Goal: Task Accomplishment & Management: Complete application form

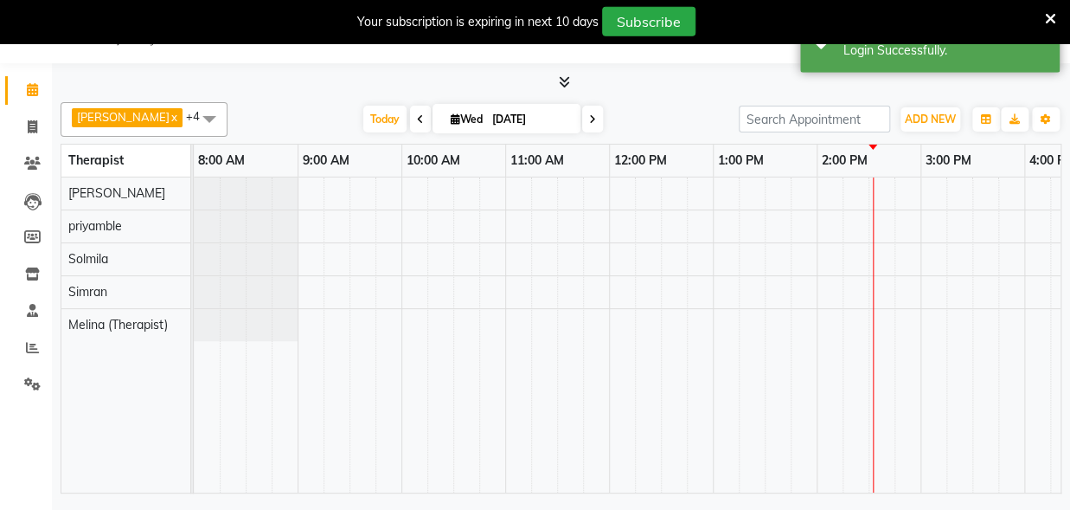
scroll to position [43, 0]
select select "en"
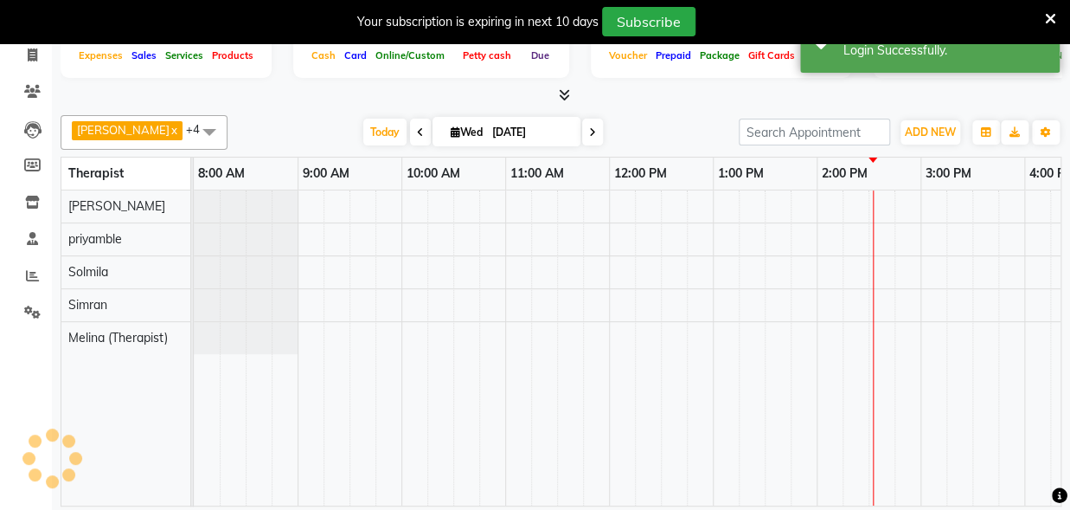
scroll to position [106, 0]
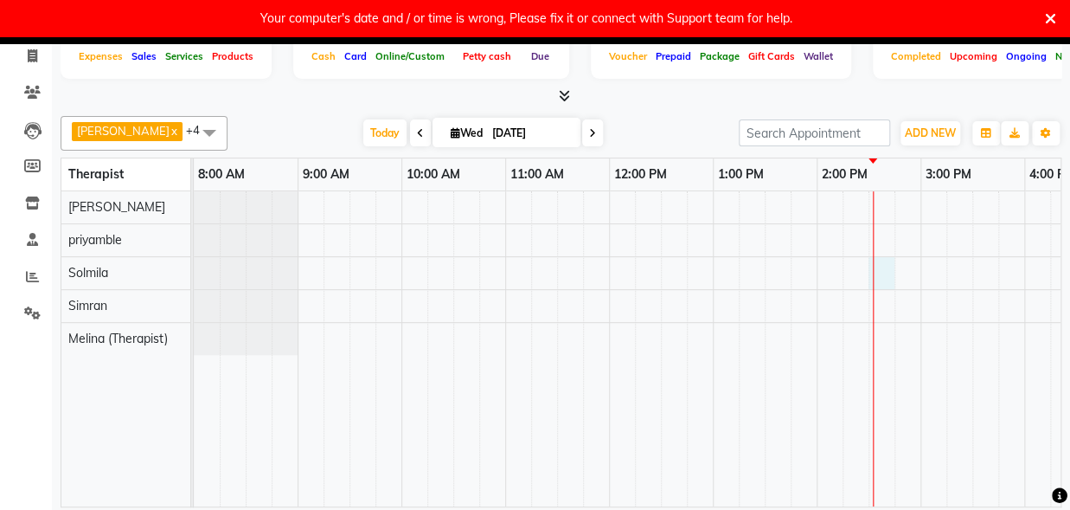
click at [885, 272] on div at bounding box center [973, 348] width 1558 height 315
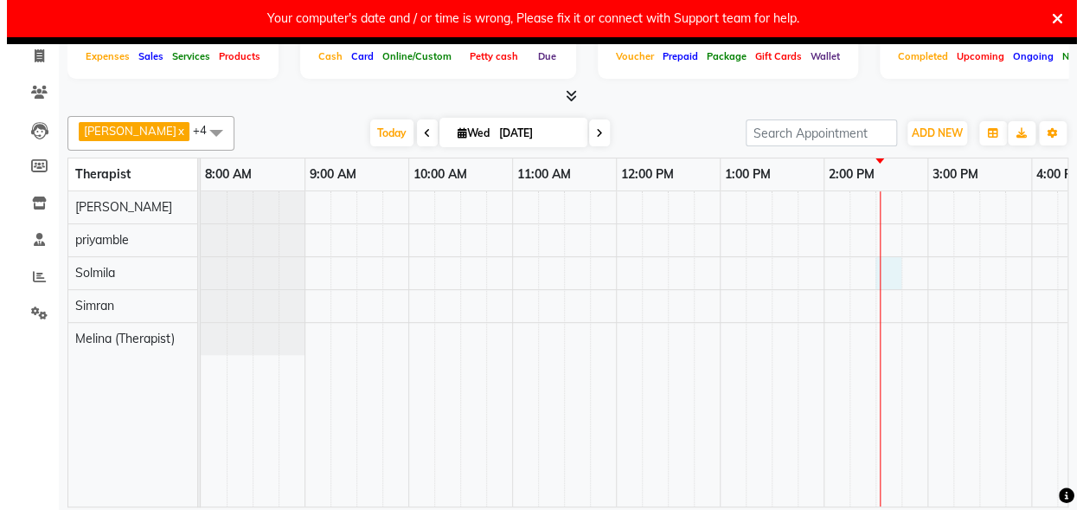
scroll to position [36, 0]
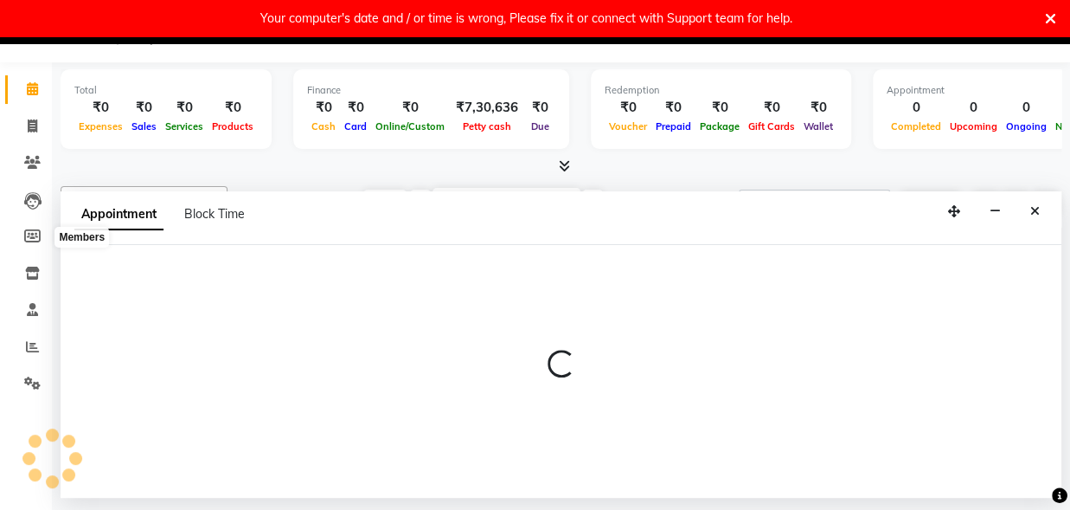
select select "66042"
select select "870"
select select "tentative"
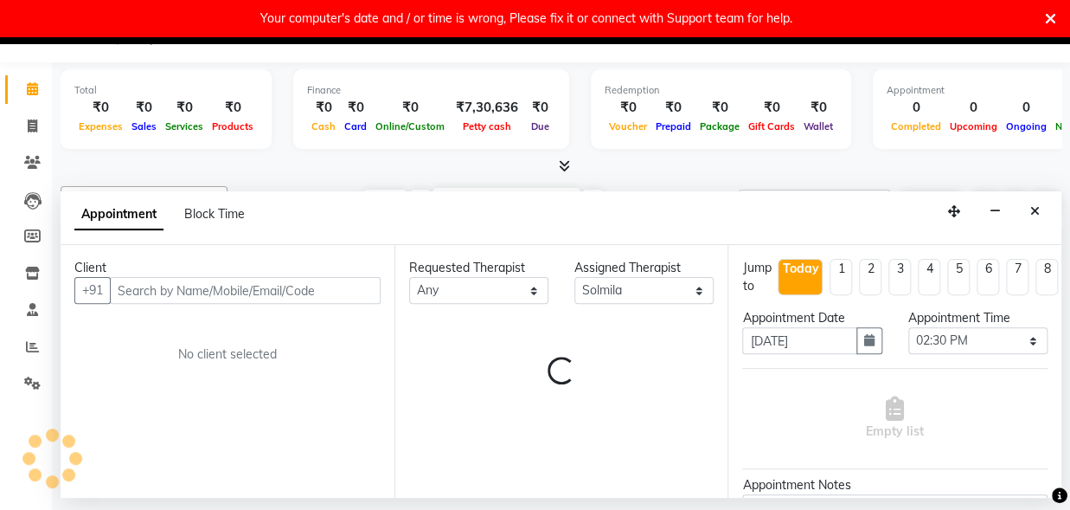
click at [167, 292] on input "text" at bounding box center [245, 290] width 271 height 27
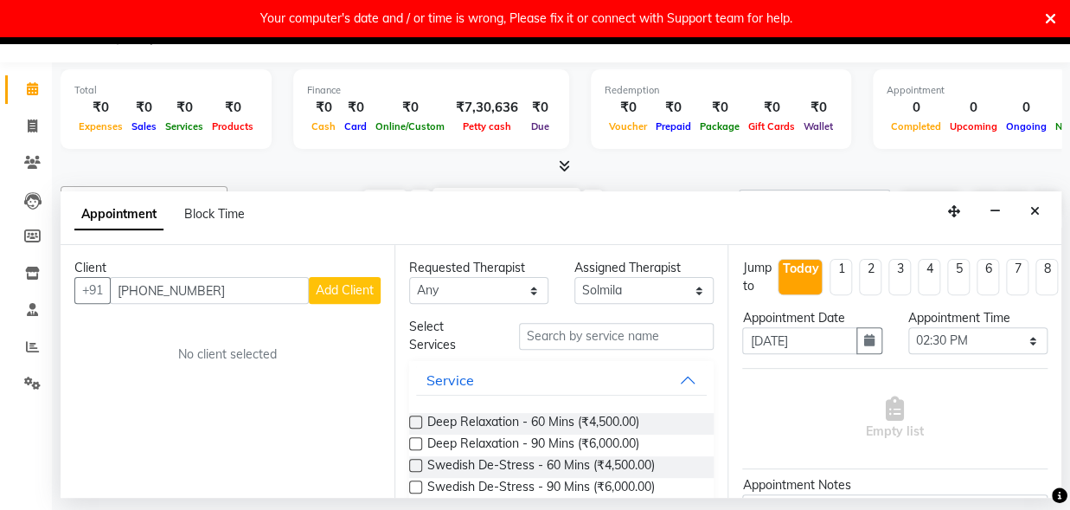
type input "+972587195345"
click at [318, 291] on span "Add Client" at bounding box center [345, 290] width 58 height 16
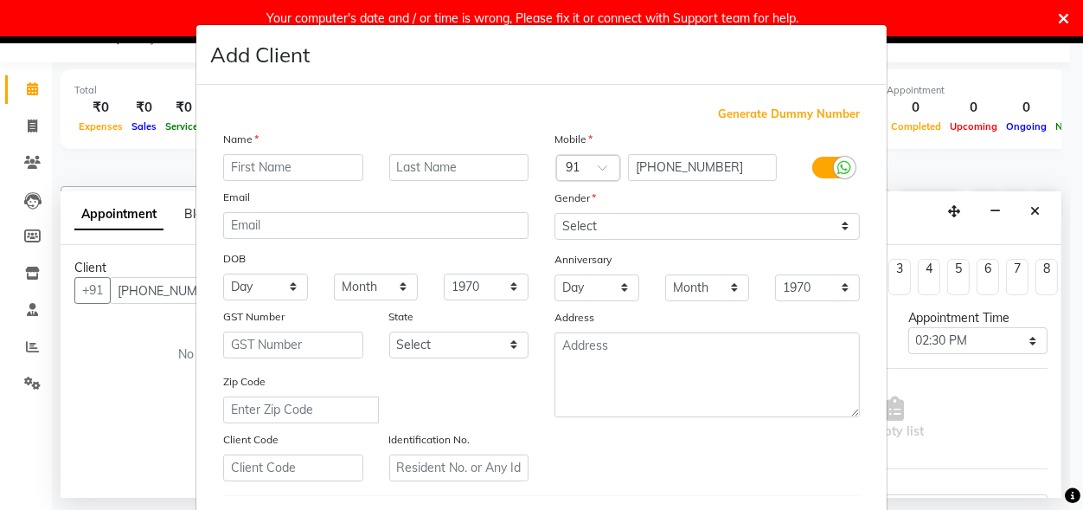
click at [311, 169] on input "text" at bounding box center [293, 167] width 140 height 27
type input "yoren"
click at [447, 167] on input "text" at bounding box center [459, 167] width 140 height 27
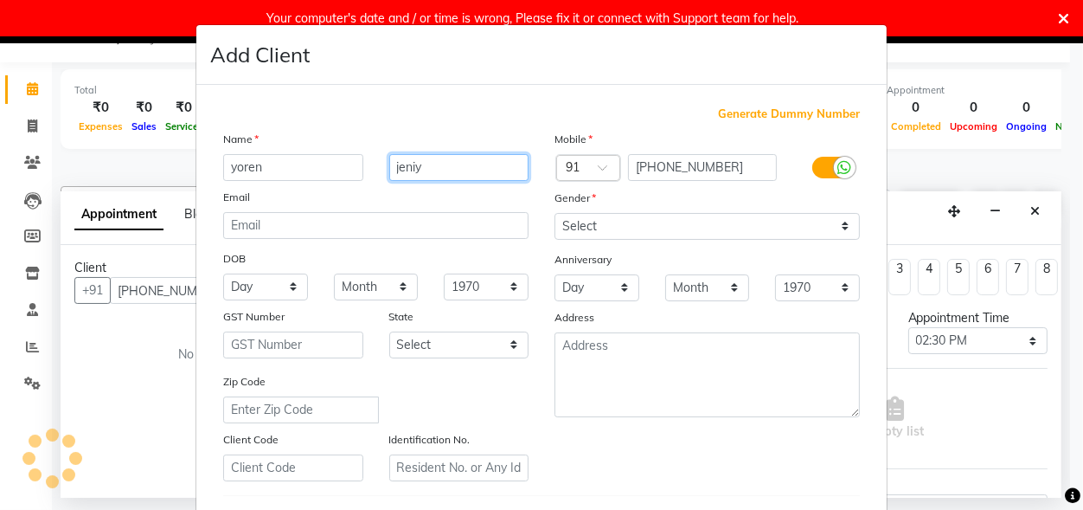
type input "jeniy"
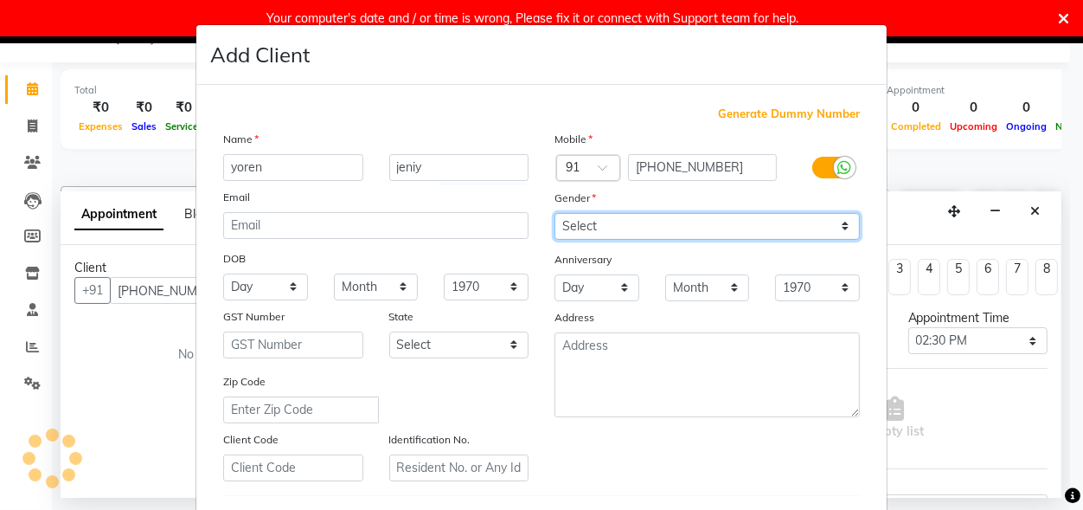
click at [555, 213] on select "Select Male Female Other Prefer Not To Say" at bounding box center [707, 226] width 305 height 27
select select "male"
click option "Male" at bounding box center [0, 0] width 0 height 0
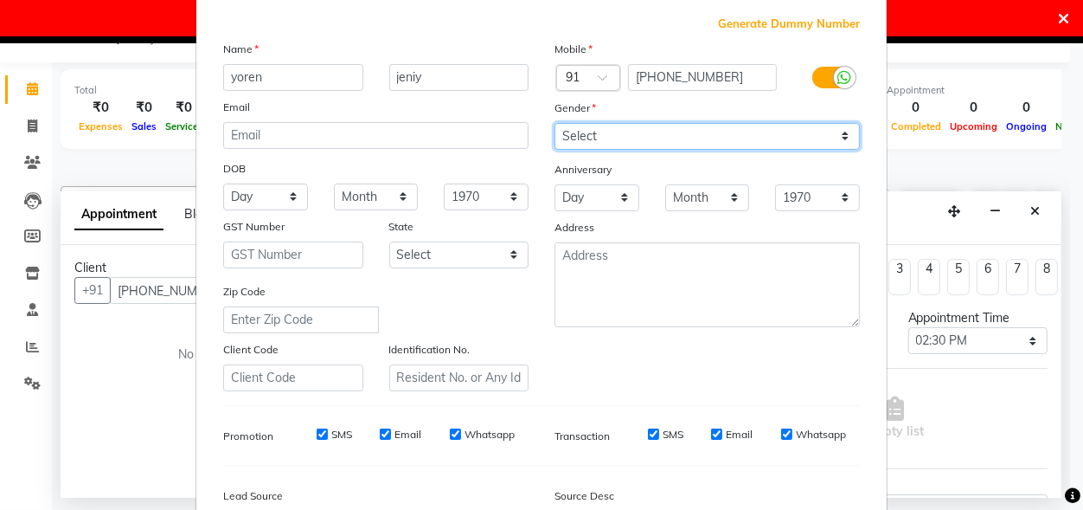
scroll to position [286, 0]
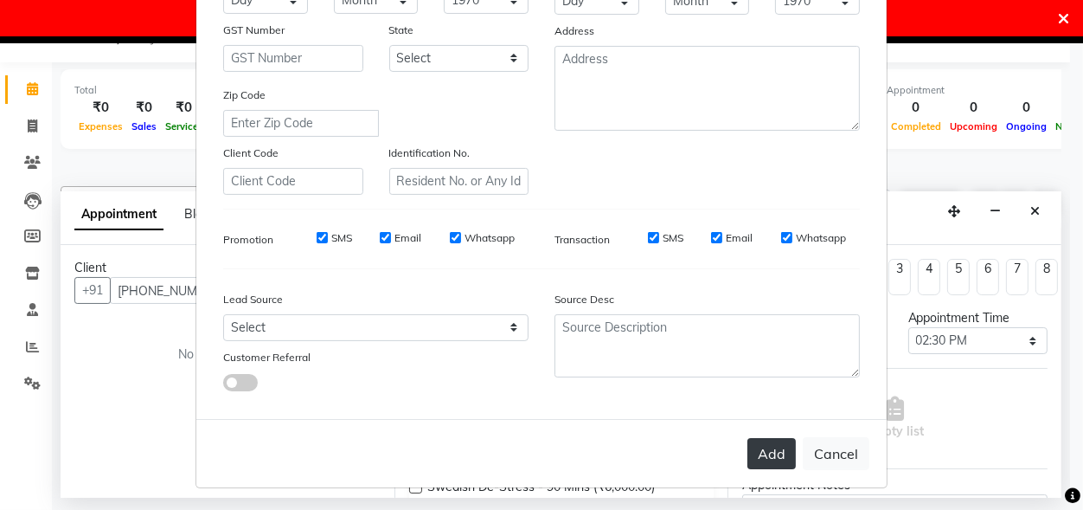
click at [774, 440] on button "Add" at bounding box center [772, 453] width 48 height 31
click at [770, 447] on button "Add" at bounding box center [772, 453] width 48 height 31
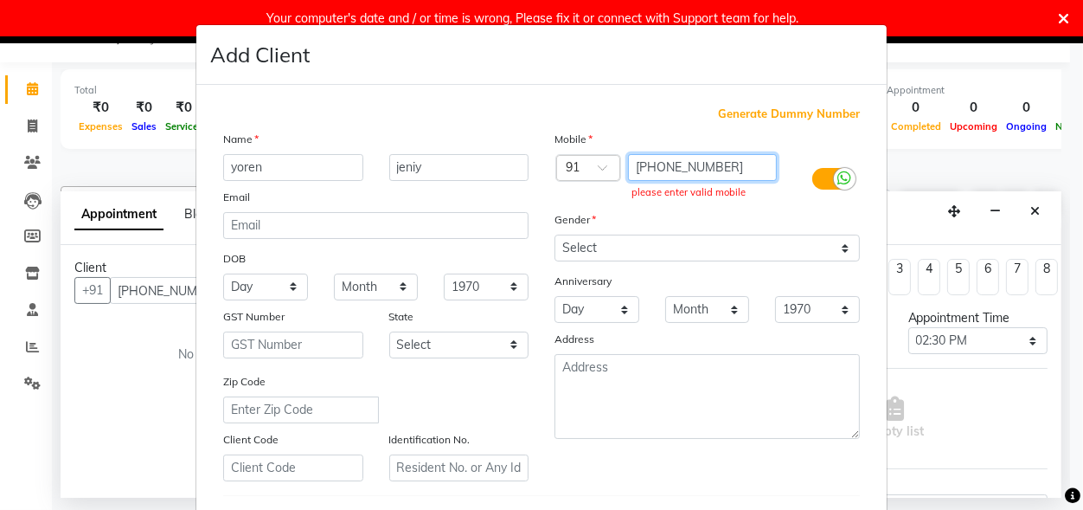
click at [646, 167] on input "+972587195345" at bounding box center [703, 167] width 150 height 27
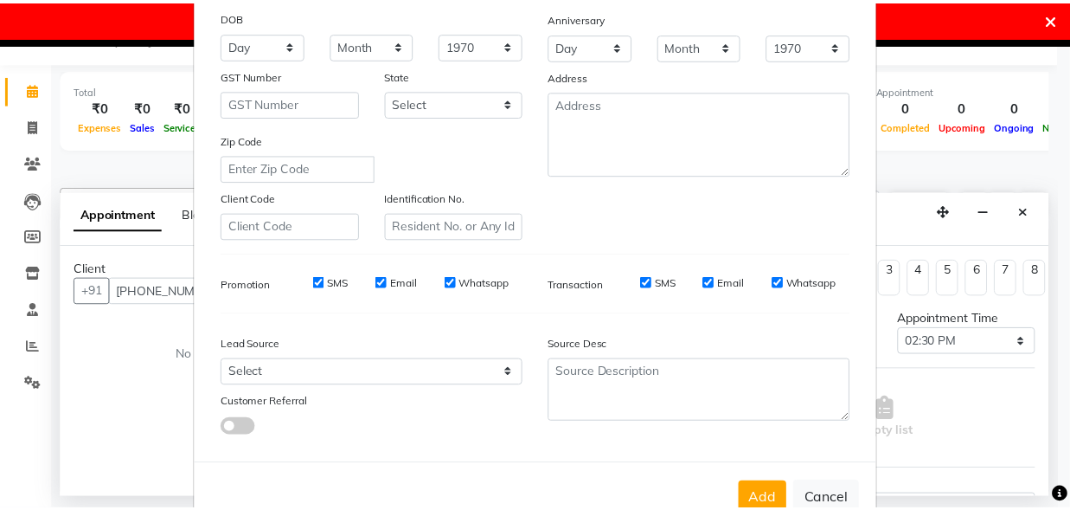
scroll to position [286, 0]
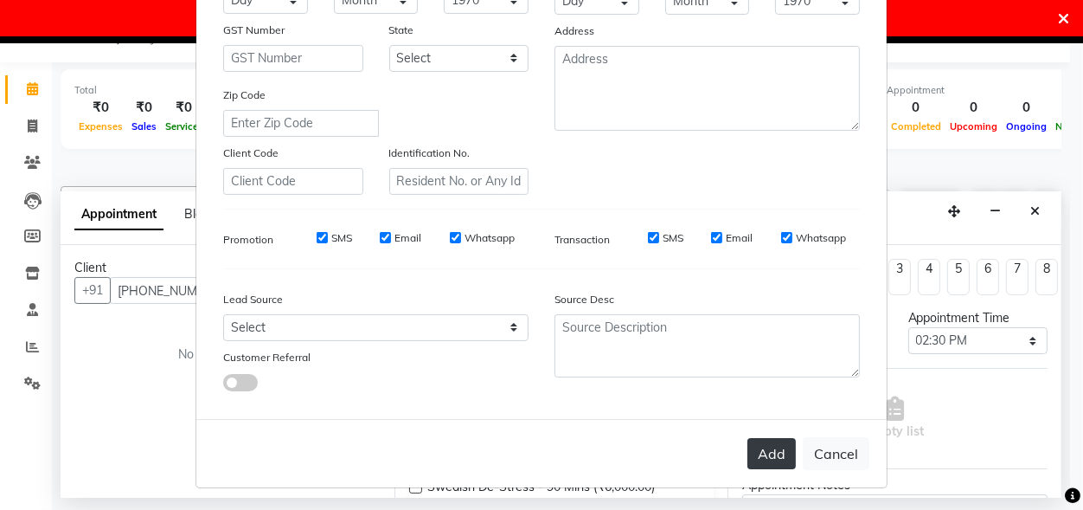
type input "72587195345"
click at [774, 462] on button "Add" at bounding box center [772, 453] width 48 height 31
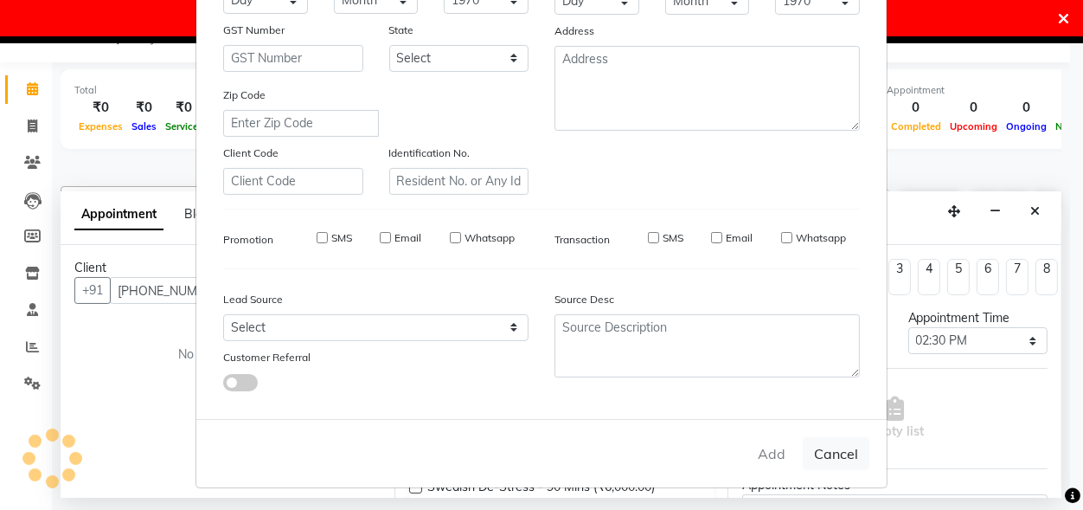
type input "72587195345"
select select
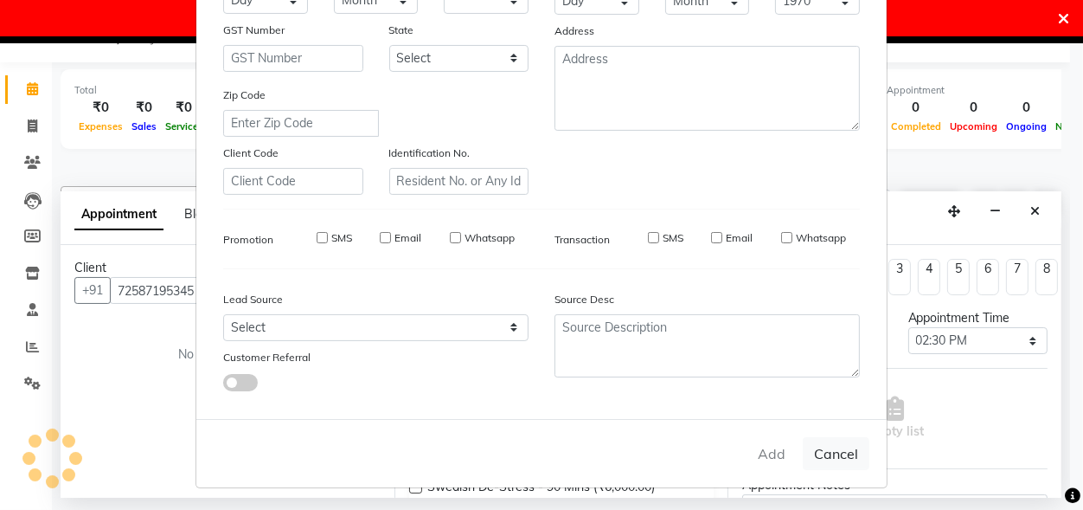
select select
checkbox input "false"
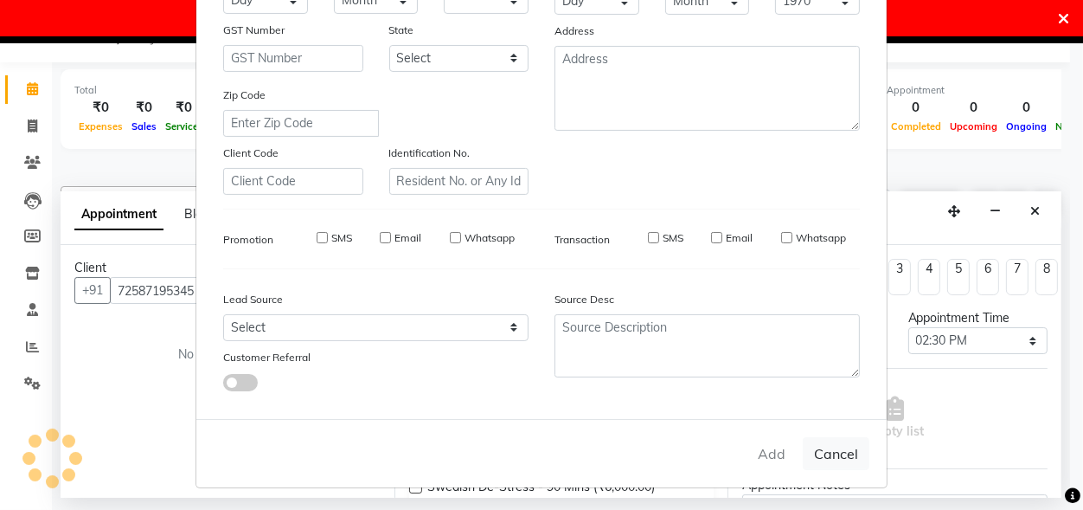
checkbox input "false"
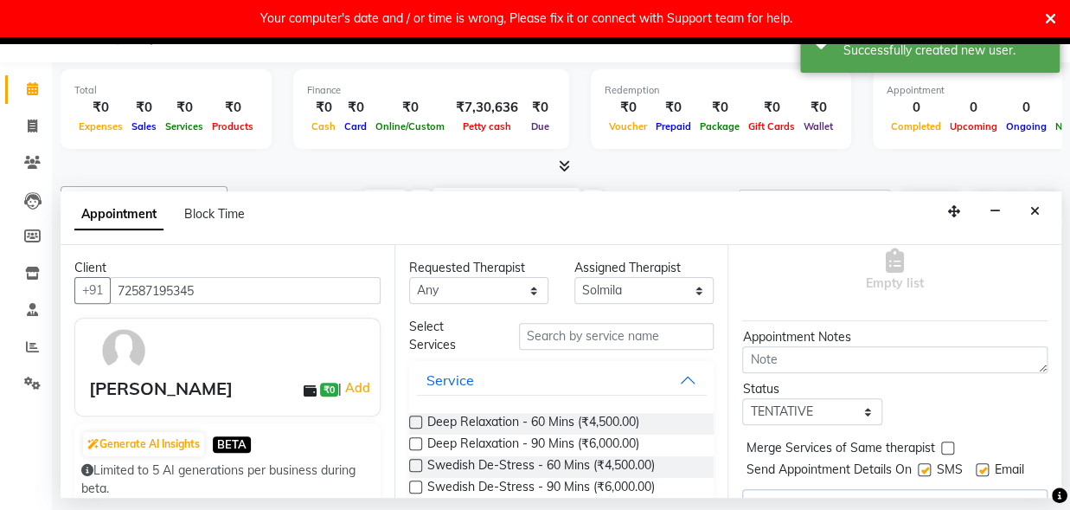
scroll to position [214, 0]
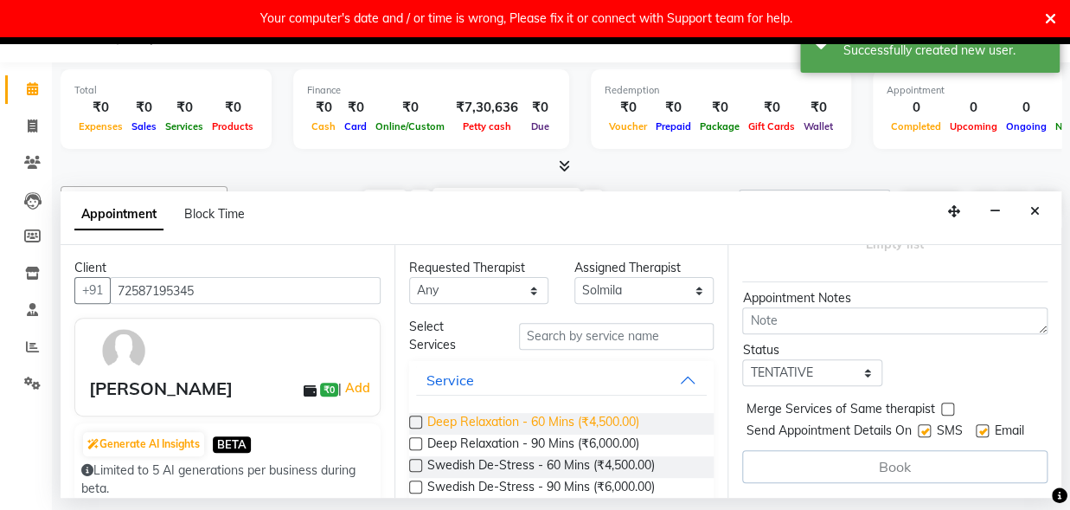
click at [581, 414] on span "Deep Relaxation - 60 Mins (₹4,500.00)" at bounding box center [533, 424] width 212 height 22
checkbox input "false"
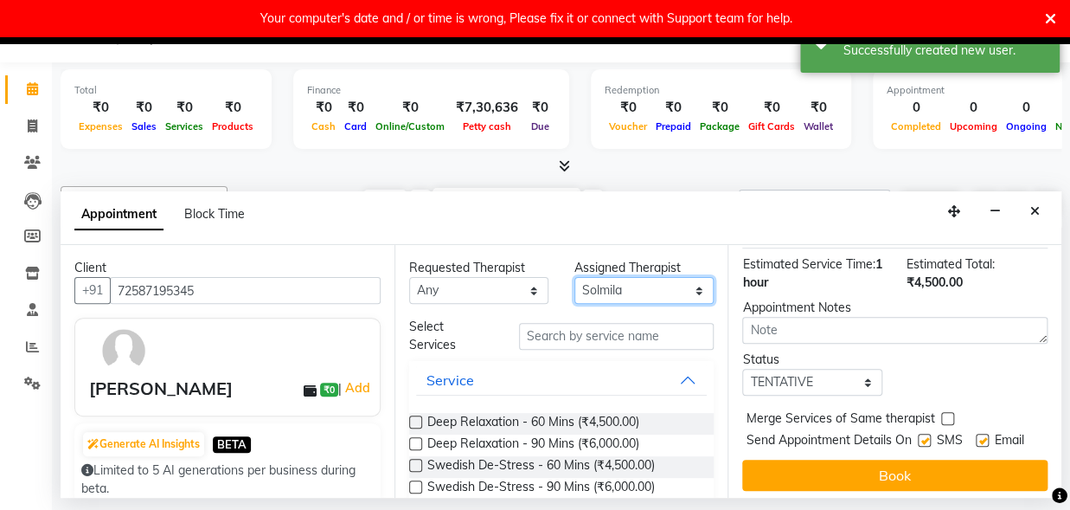
click at [575, 277] on select "Select Melina (Therapist) Pampi Singh priyamble Simran Solmila" at bounding box center [644, 290] width 139 height 27
select select "89541"
click option "Melina (Therapist)" at bounding box center [0, 0] width 0 height 0
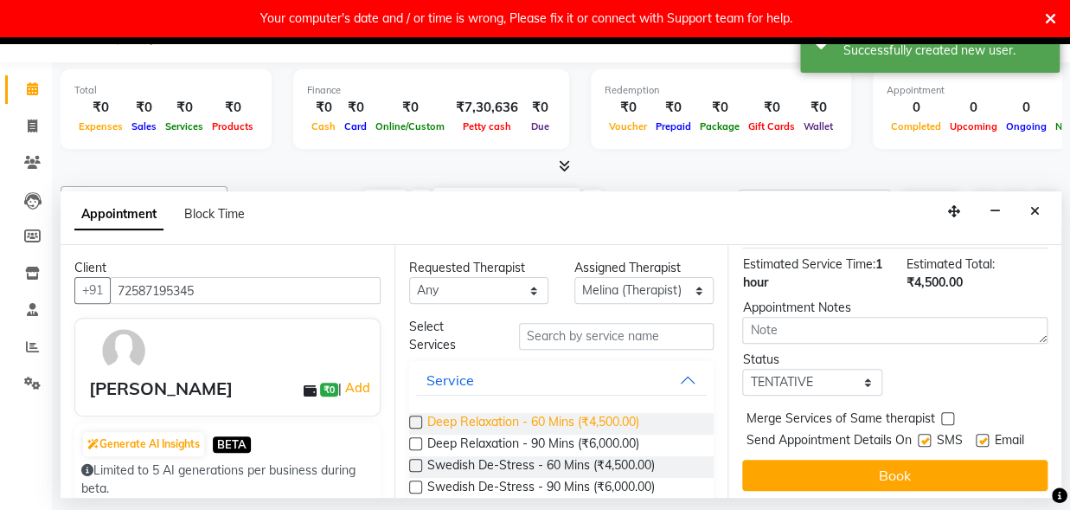
click at [623, 421] on span "Deep Relaxation - 60 Mins (₹4,500.00)" at bounding box center [533, 424] width 212 height 22
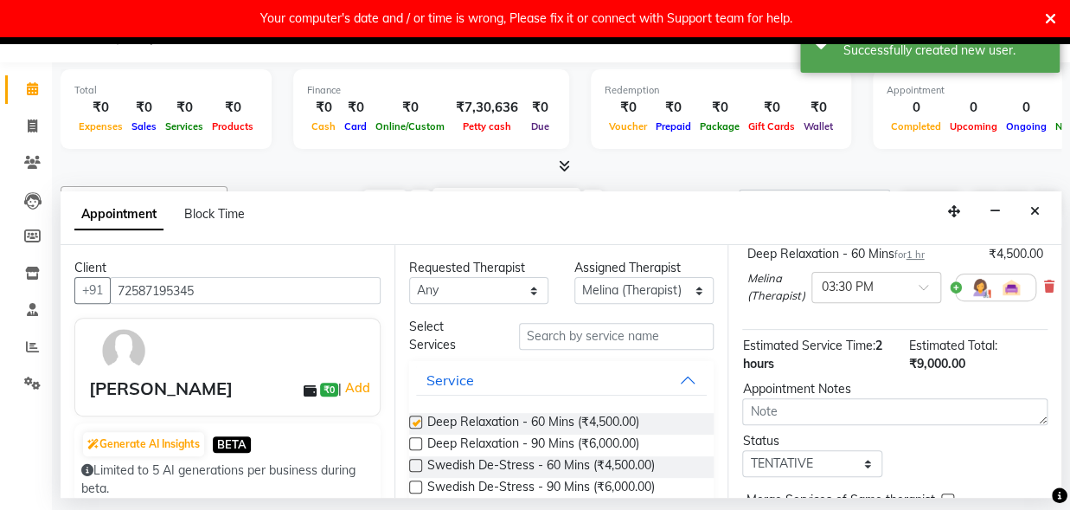
checkbox input "false"
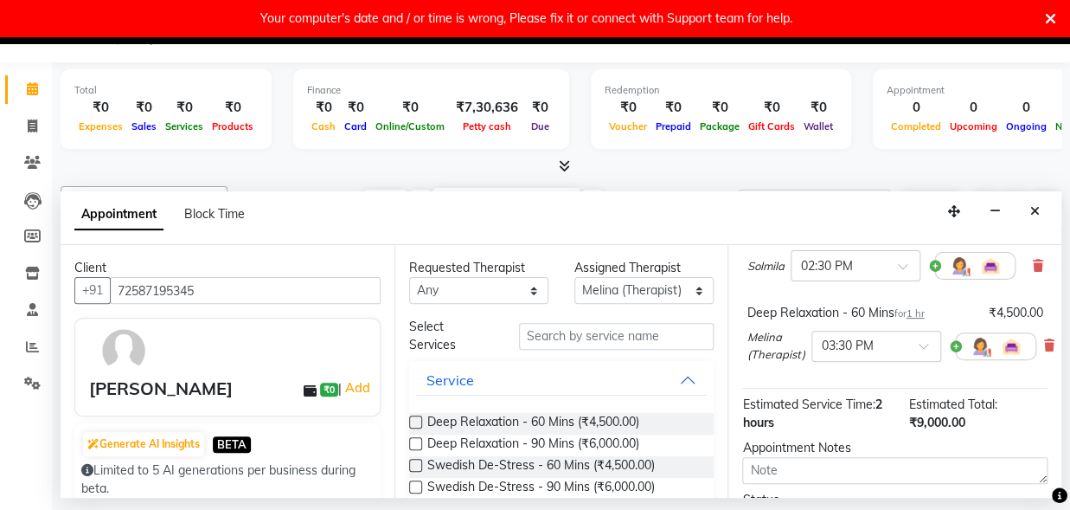
scroll to position [181, 0]
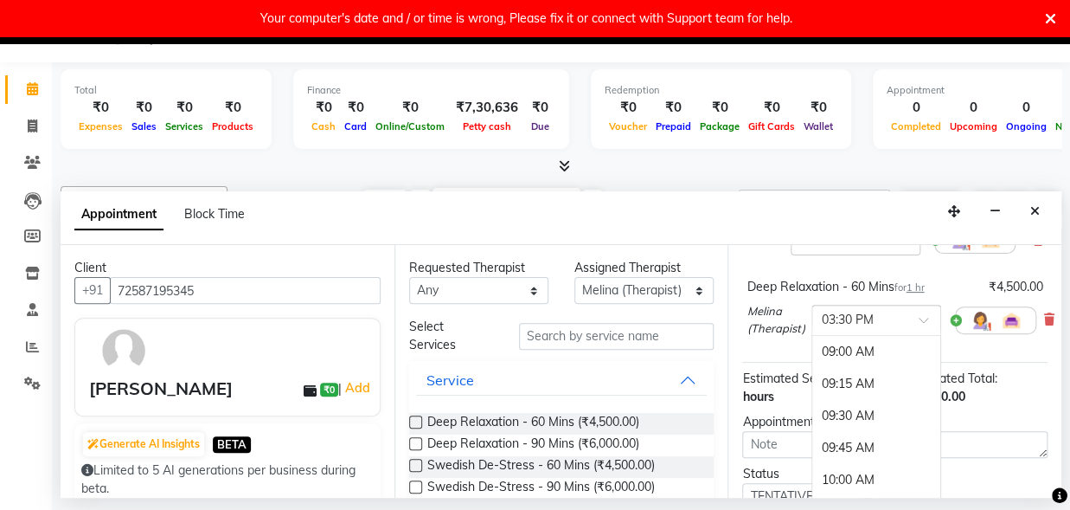
click at [929, 320] on span at bounding box center [930, 325] width 22 height 18
click at [843, 404] on div "02:30 PM" at bounding box center [877, 411] width 128 height 32
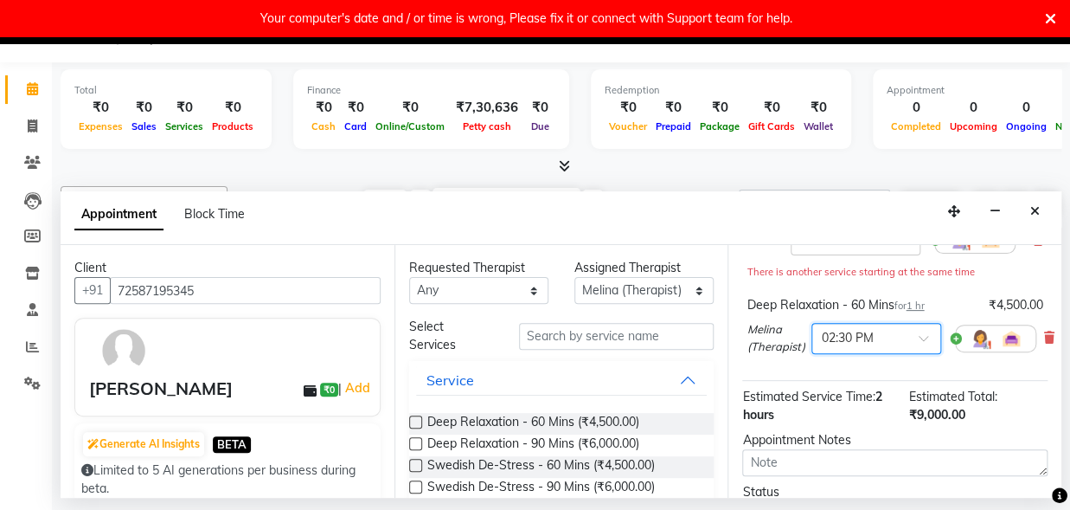
scroll to position [348, 0]
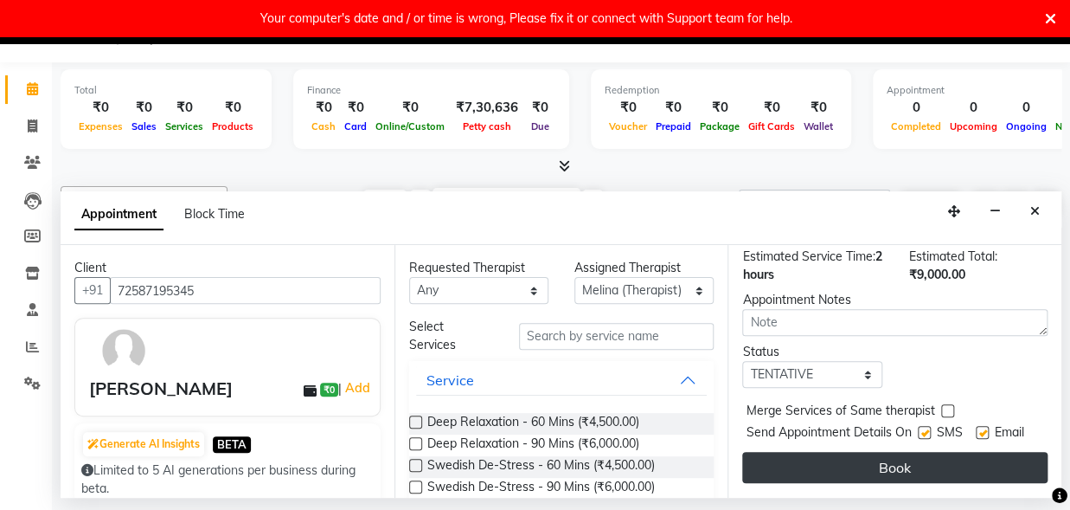
click at [900, 452] on button "Book" at bounding box center [894, 467] width 305 height 31
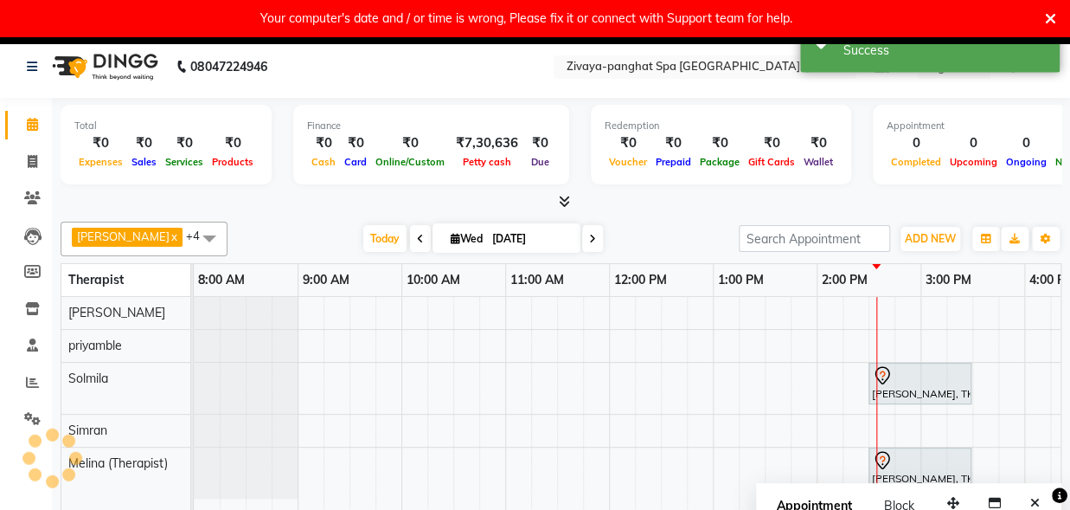
scroll to position [0, 0]
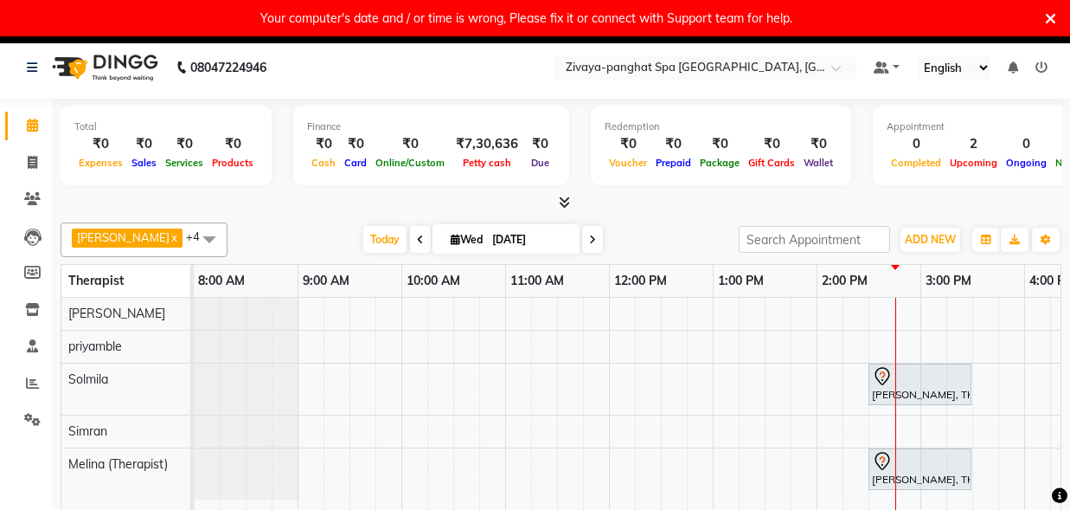
scroll to position [36, 0]
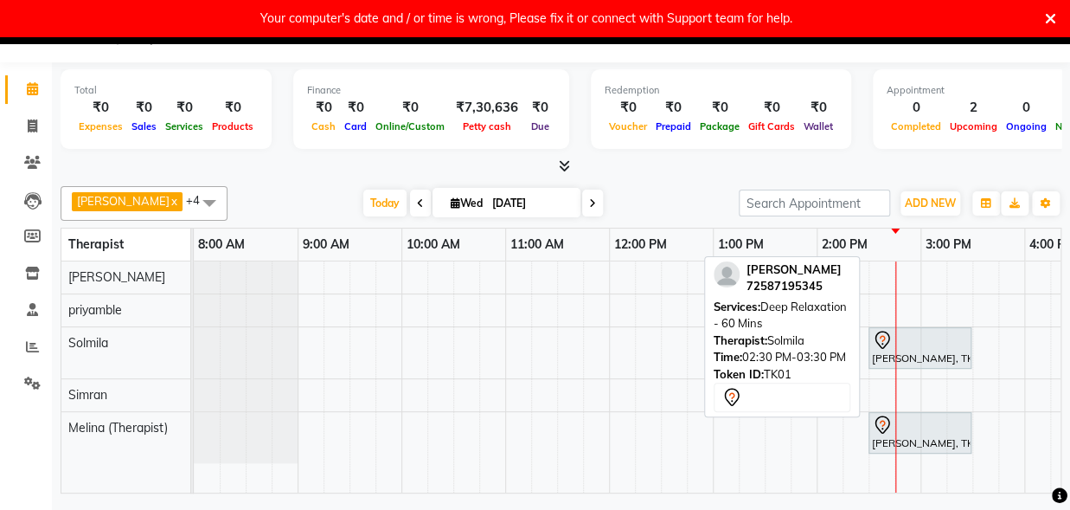
click at [922, 339] on div at bounding box center [920, 340] width 96 height 21
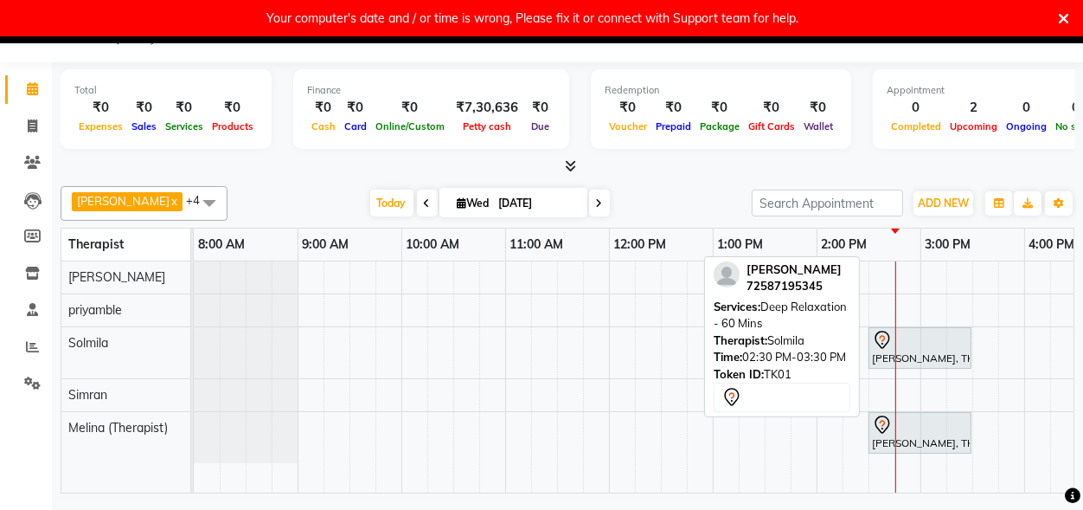
select select "7"
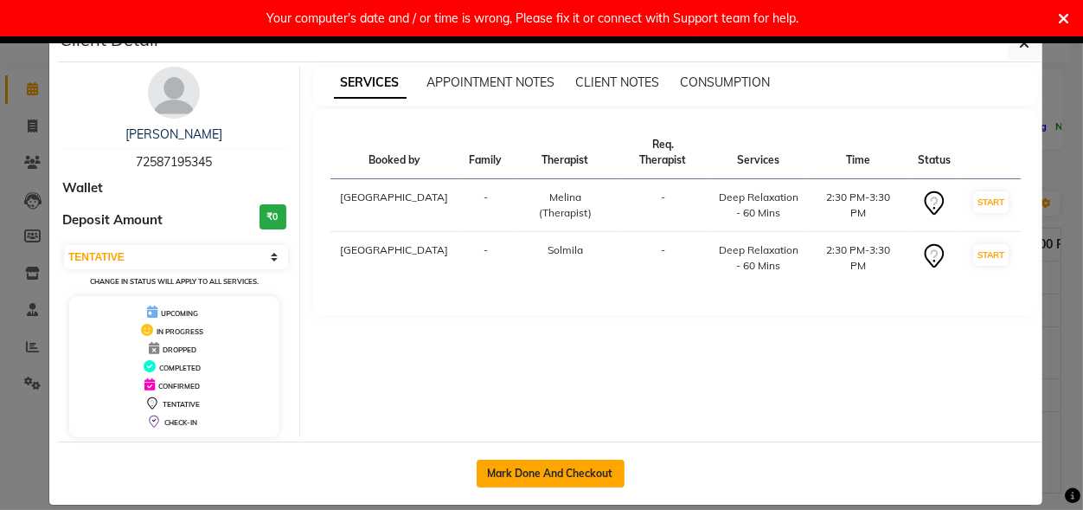
click at [581, 471] on button "Mark Done And Checkout" at bounding box center [551, 473] width 148 height 28
select select "6945"
select select "service"
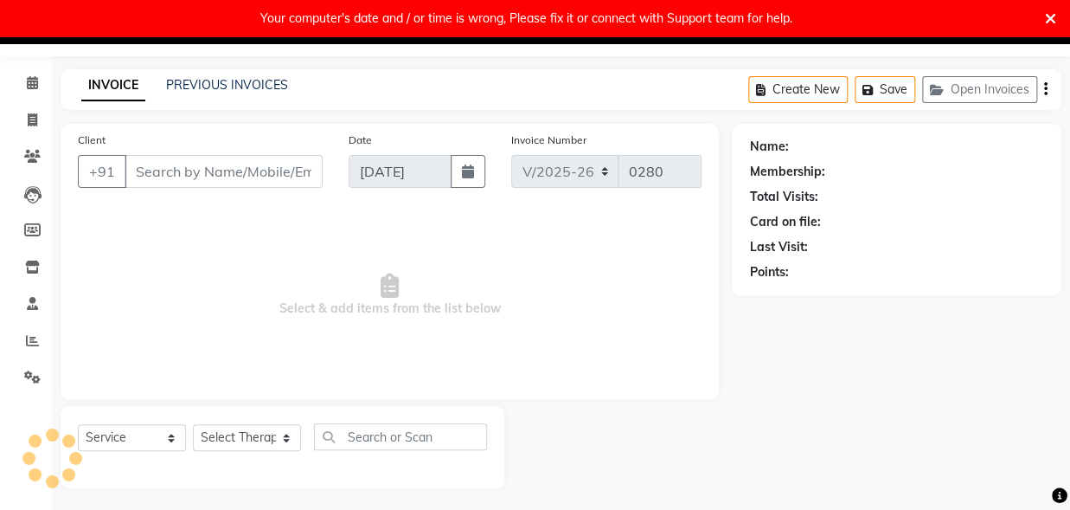
type input "72587195345"
select select "89541"
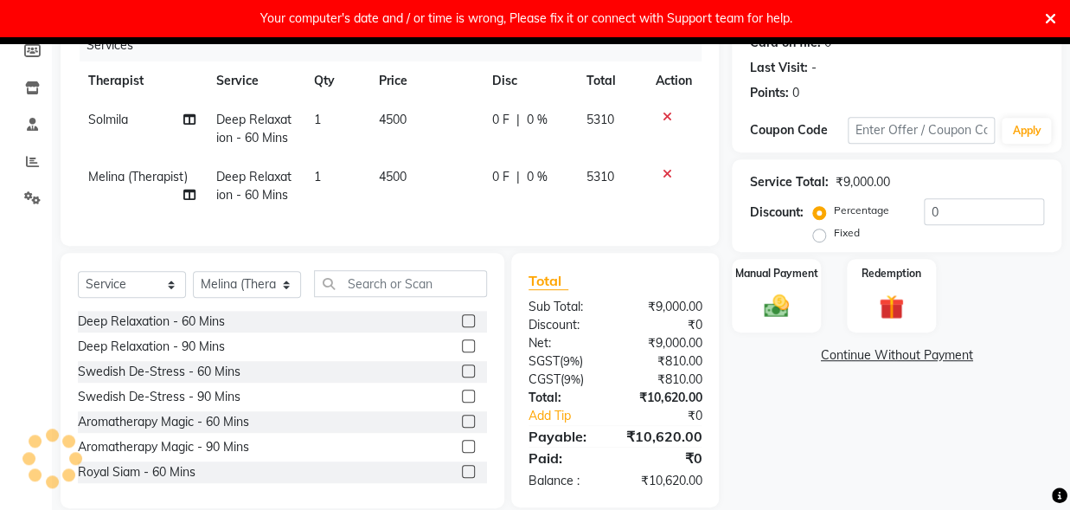
scroll to position [258, 0]
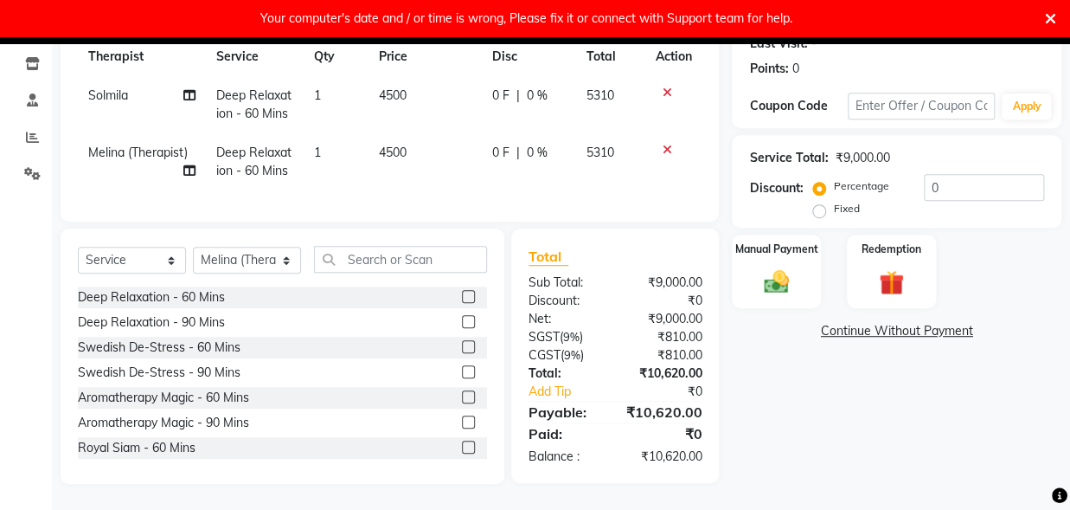
click at [833, 201] on label "Fixed" at bounding box center [846, 209] width 26 height 16
click at [819, 202] on input "Fixed" at bounding box center [823, 208] width 12 height 12
radio input "true"
click at [935, 174] on input "0" at bounding box center [984, 187] width 120 height 27
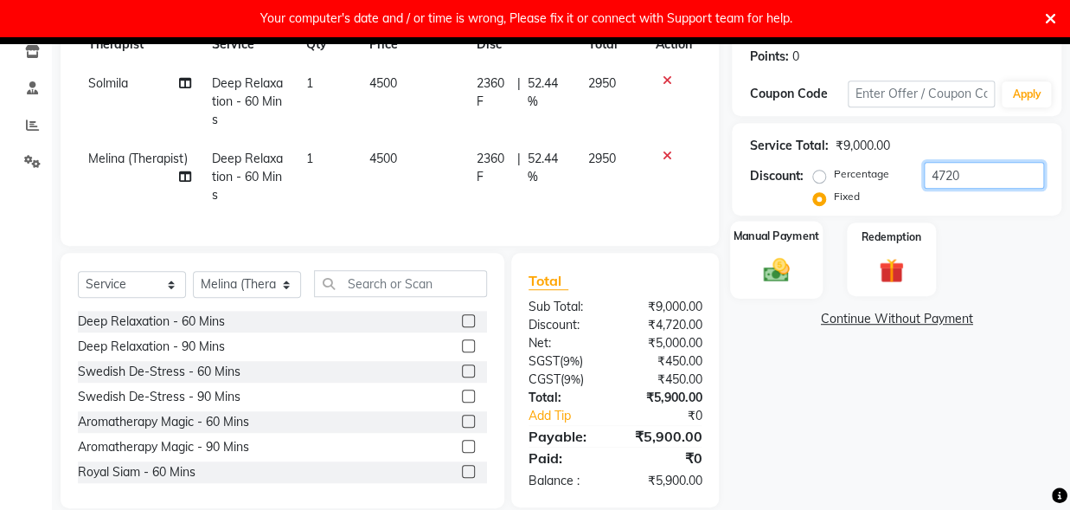
type input "4720"
click at [787, 252] on div "Manual Payment" at bounding box center [776, 259] width 93 height 77
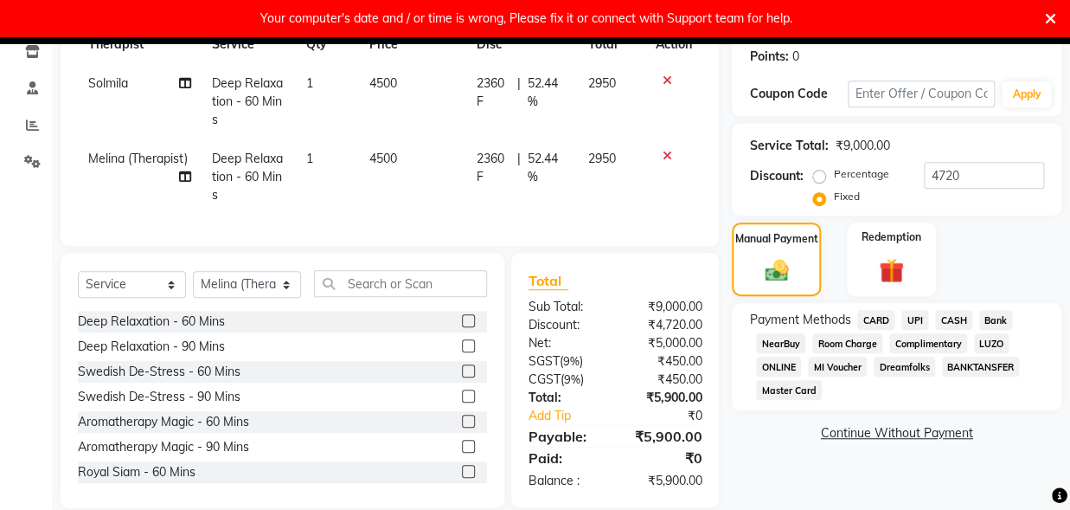
click at [886, 314] on span "CARD" at bounding box center [876, 320] width 37 height 20
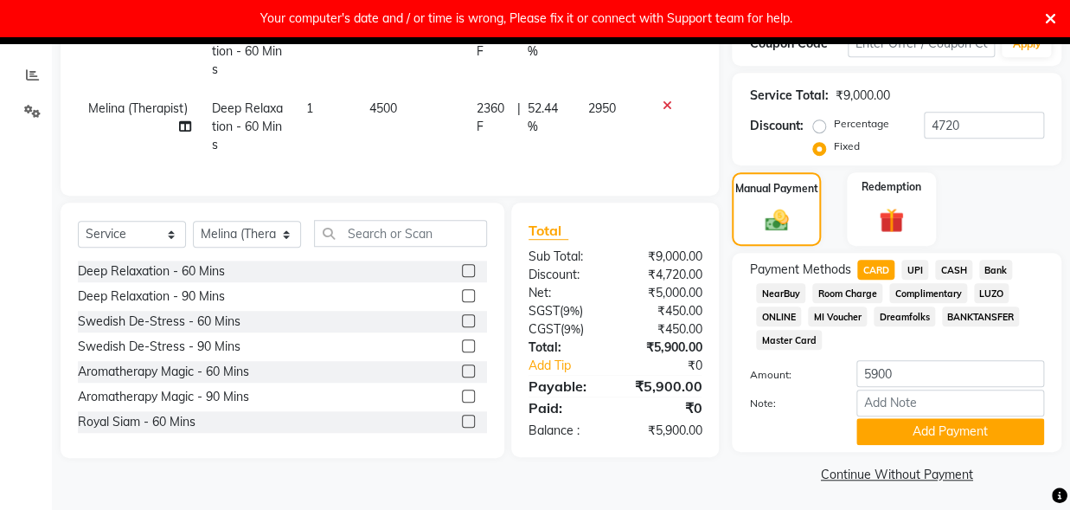
scroll to position [310, 0]
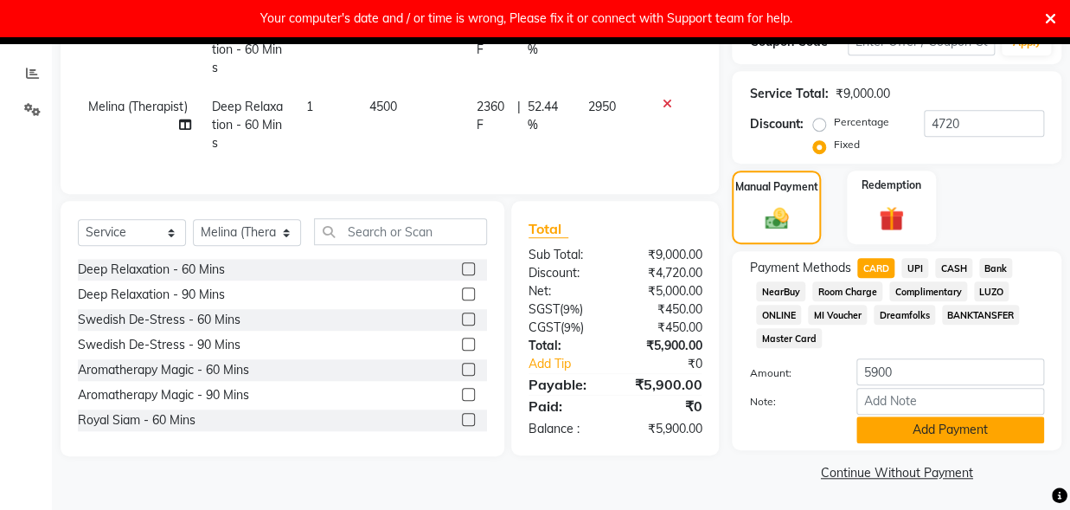
click at [965, 423] on button "Add Payment" at bounding box center [951, 429] width 188 height 27
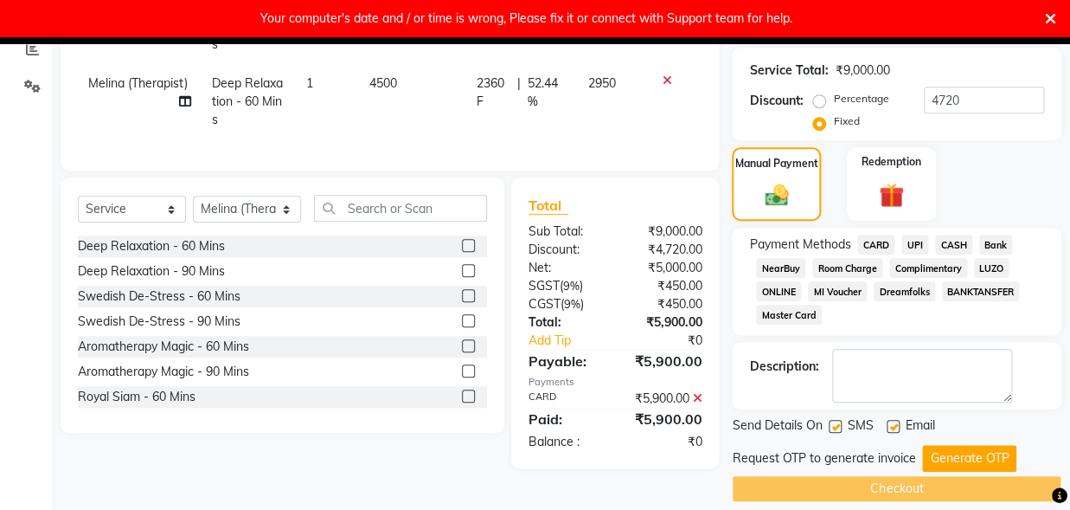
scroll to position [350, 0]
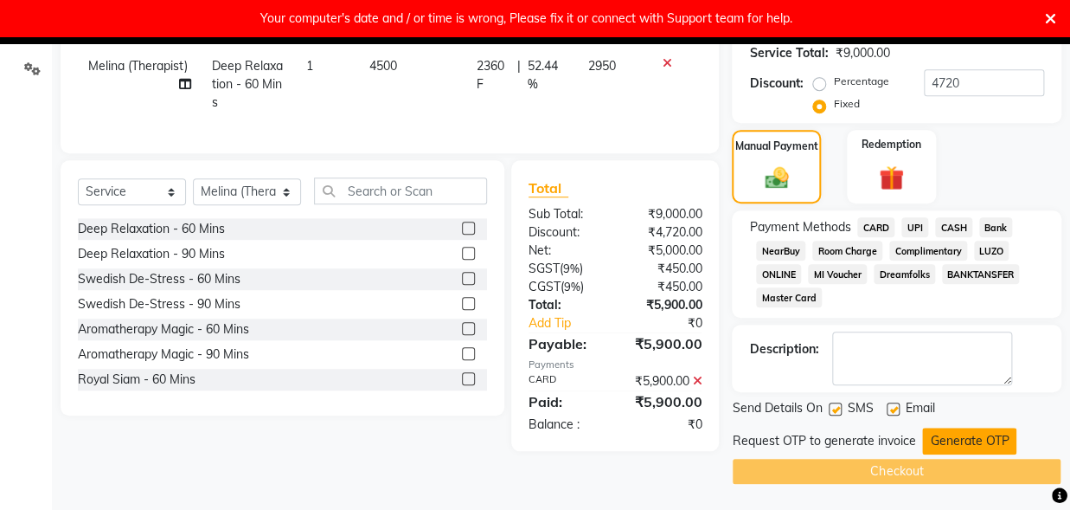
click at [974, 434] on button "Generate OTP" at bounding box center [969, 440] width 94 height 27
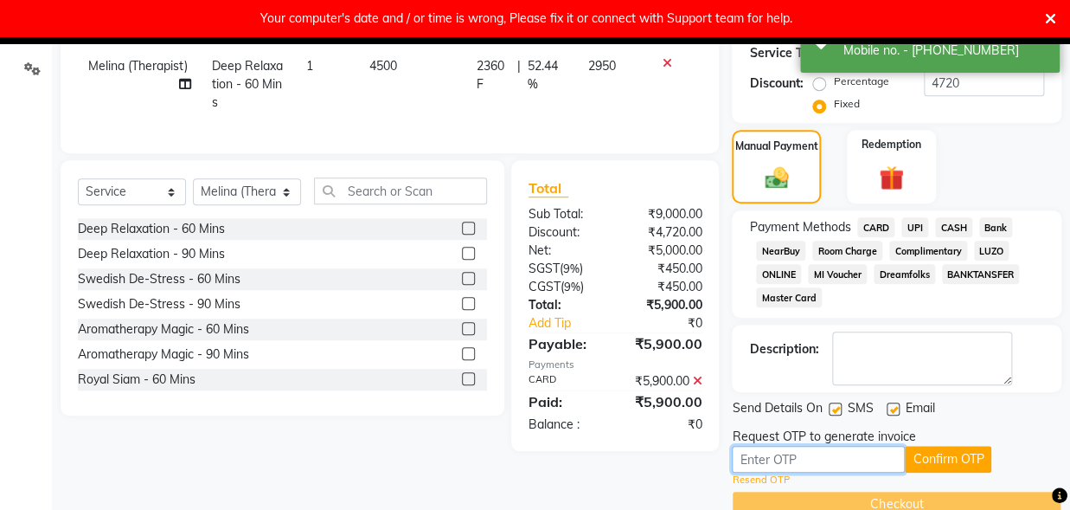
click at [806, 461] on input "text" at bounding box center [818, 459] width 173 height 27
type input "8596"
click at [977, 457] on button "Confirm OTP" at bounding box center [948, 459] width 87 height 27
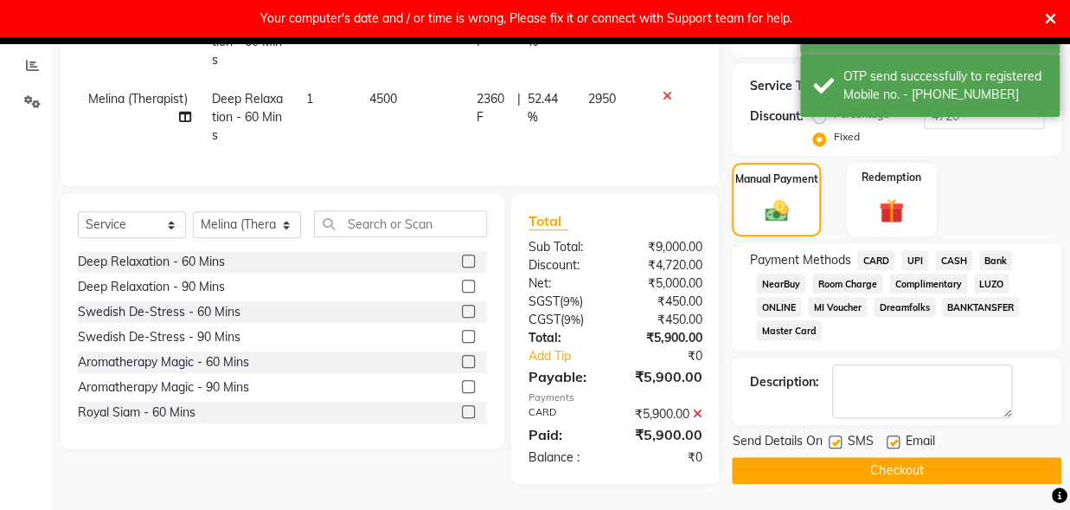
scroll to position [330, 0]
click at [974, 457] on button "Checkout" at bounding box center [897, 470] width 330 height 27
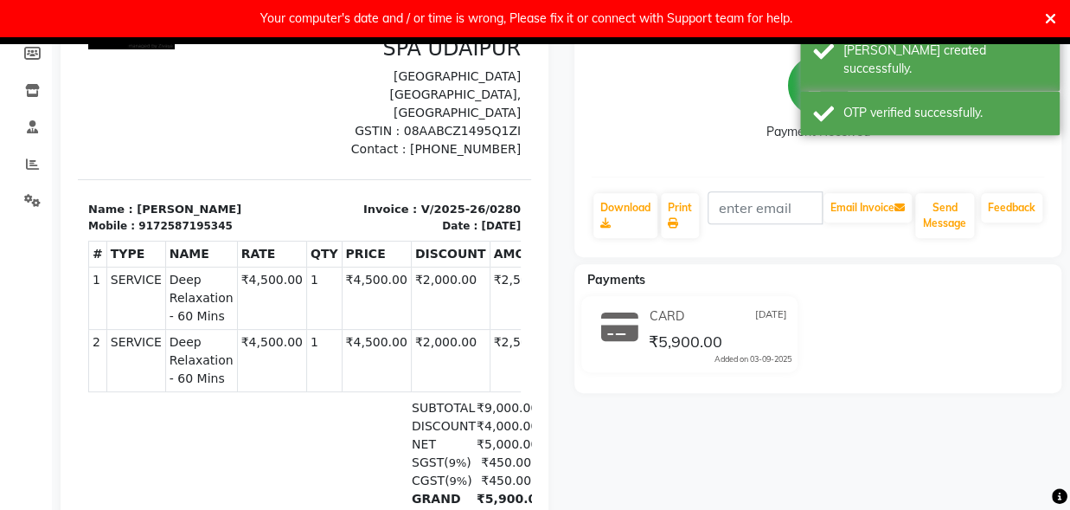
scroll to position [222, 0]
